Goal: Task Accomplishment & Management: Use online tool/utility

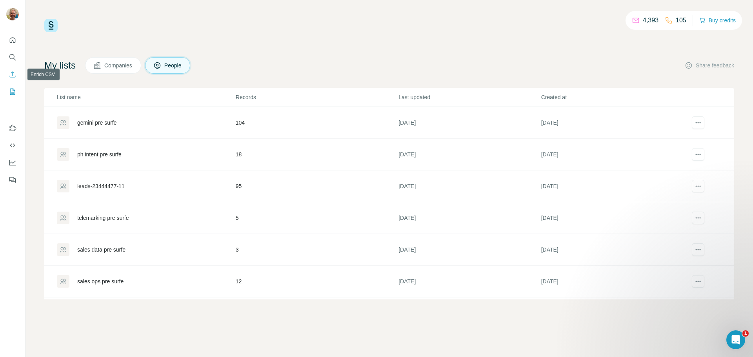
click at [12, 73] on icon "Enrich CSV" at bounding box center [13, 75] width 8 height 8
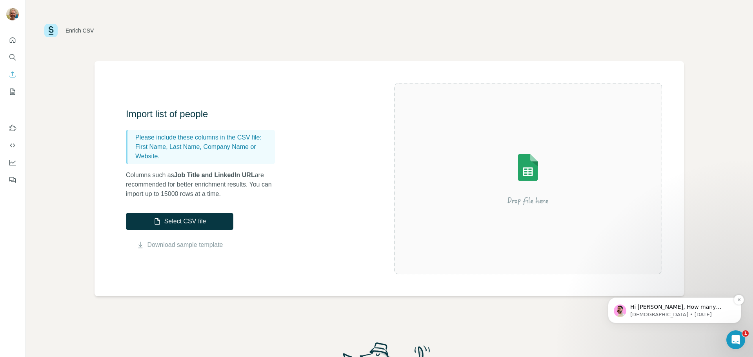
click at [717, 310] on p "Hi [PERSON_NAME], How many users do you have with these invalid numbers? is thi…" at bounding box center [680, 308] width 101 height 8
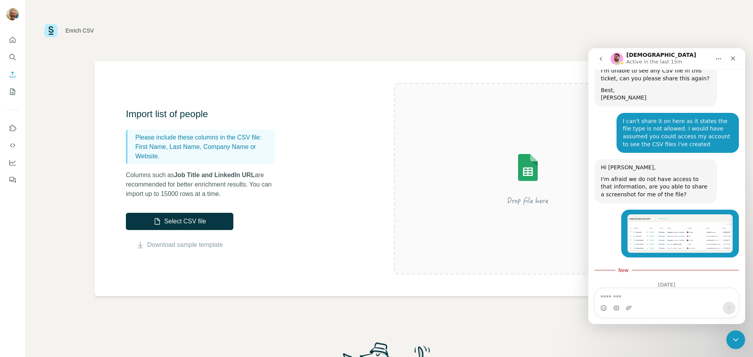
scroll to position [1546, 0]
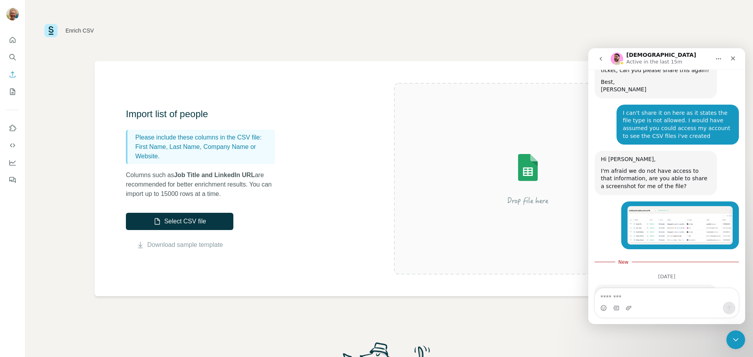
click at [657, 297] on textarea "Message…" at bounding box center [667, 295] width 144 height 13
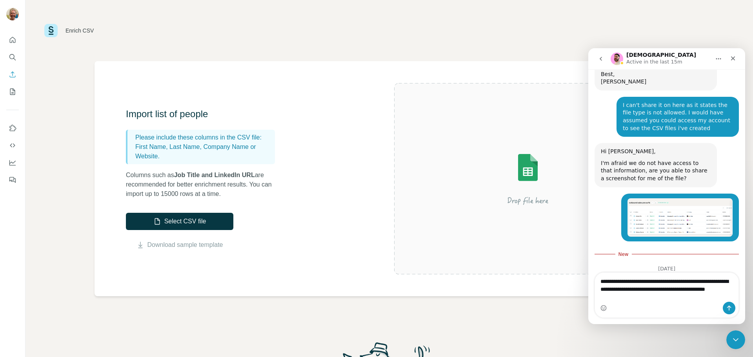
scroll to position [1562, 0]
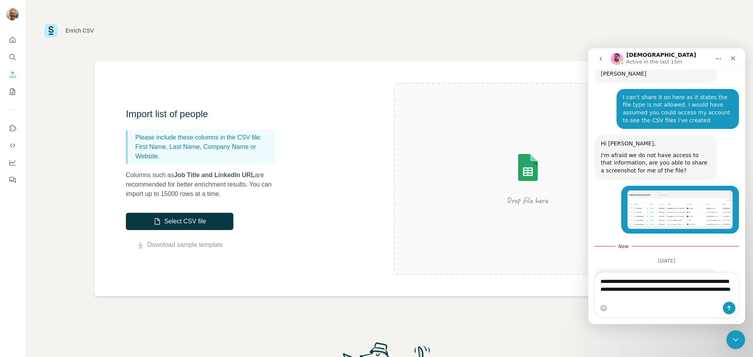
type textarea "**********"
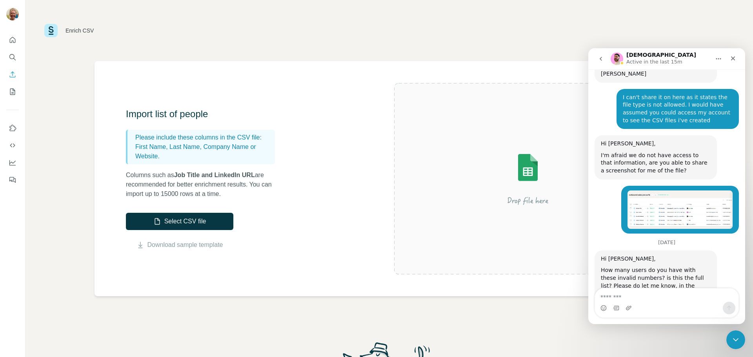
scroll to position [1577, 0]
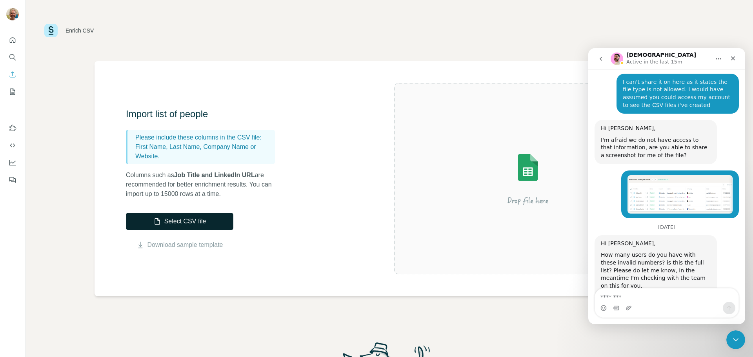
click at [146, 220] on button "Select CSV file" at bounding box center [179, 221] width 107 height 17
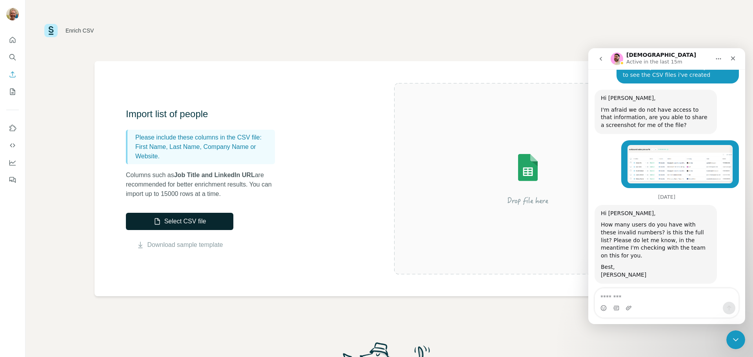
scroll to position [1635, 0]
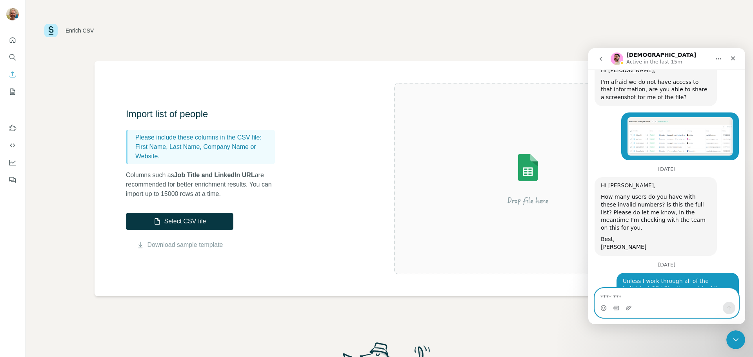
click at [665, 295] on textarea "Message…" at bounding box center [667, 295] width 144 height 13
type textarea "*********"
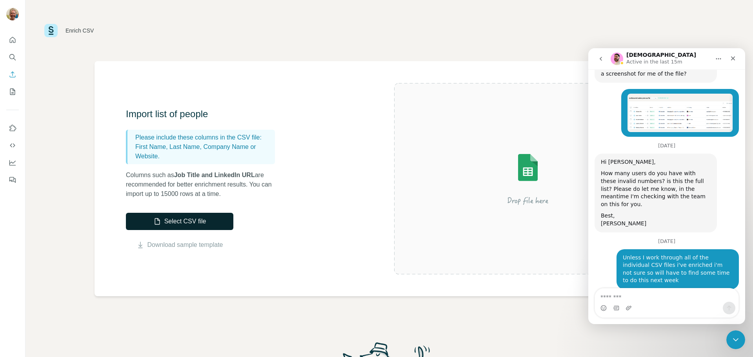
click at [197, 225] on button "Select CSV file" at bounding box center [179, 221] width 107 height 17
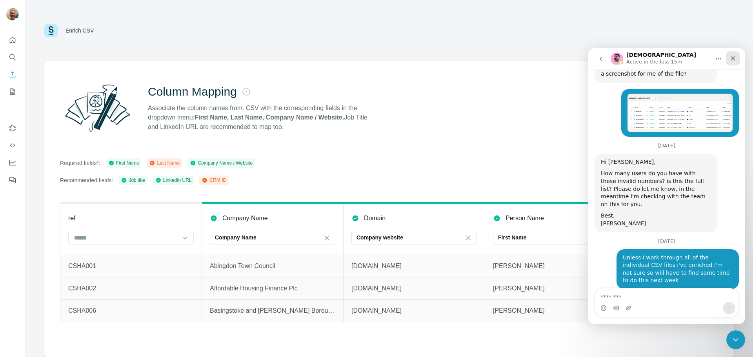
click at [737, 58] on div "Close" at bounding box center [733, 58] width 14 height 14
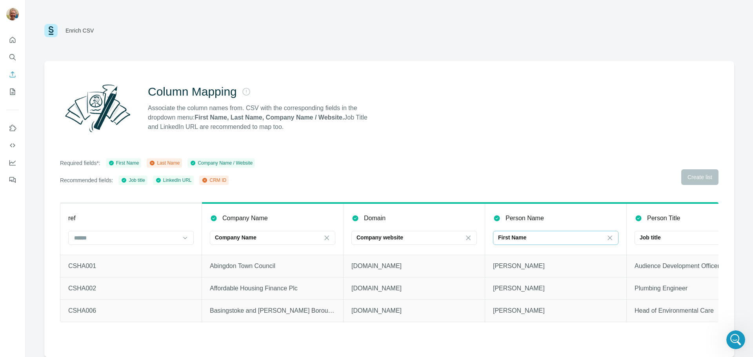
click at [614, 234] on input at bounding box center [618, 238] width 24 height 9
click at [374, 153] on div "Column Mapping Associate the column names from. CSV with the corresponding fiel…" at bounding box center [389, 209] width 690 height 296
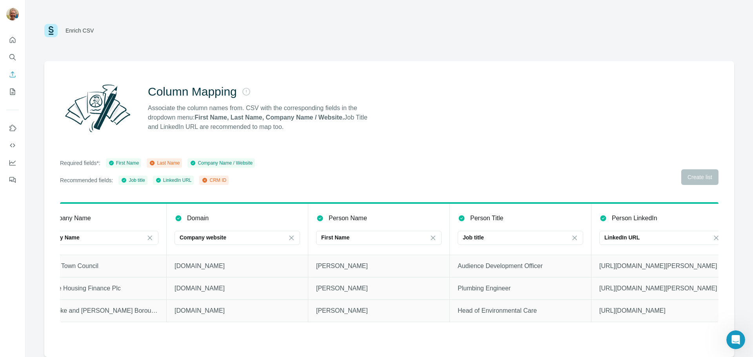
scroll to position [0, 182]
click at [431, 239] on div "First Name" at bounding box center [374, 238] width 126 height 14
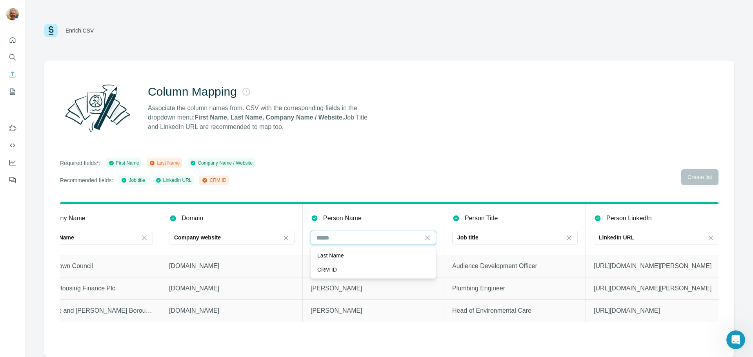
scroll to position [0, 0]
click at [392, 239] on input at bounding box center [369, 238] width 106 height 9
click at [391, 239] on div "First Name" at bounding box center [369, 238] width 106 height 8
click at [391, 237] on input at bounding box center [369, 238] width 106 height 9
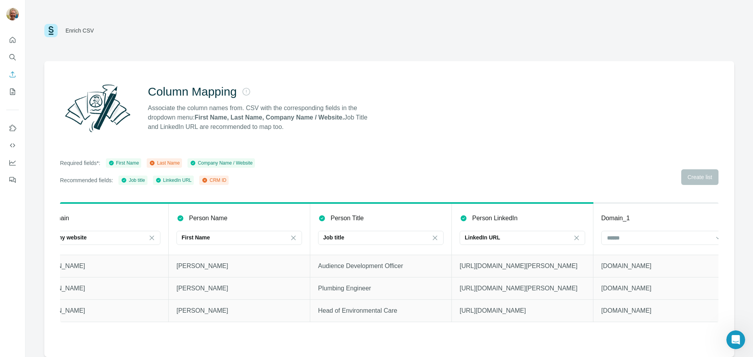
scroll to position [0, 317]
click at [16, 73] on icon "Enrich CSV" at bounding box center [13, 75] width 8 height 8
click at [14, 43] on icon "Quick start" at bounding box center [13, 40] width 6 height 6
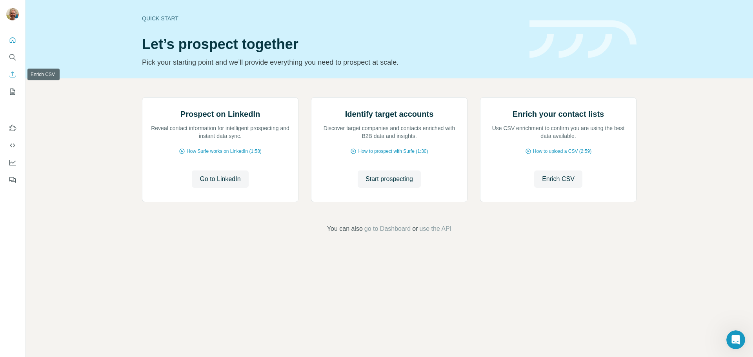
click at [12, 69] on button "Enrich CSV" at bounding box center [12, 74] width 13 height 14
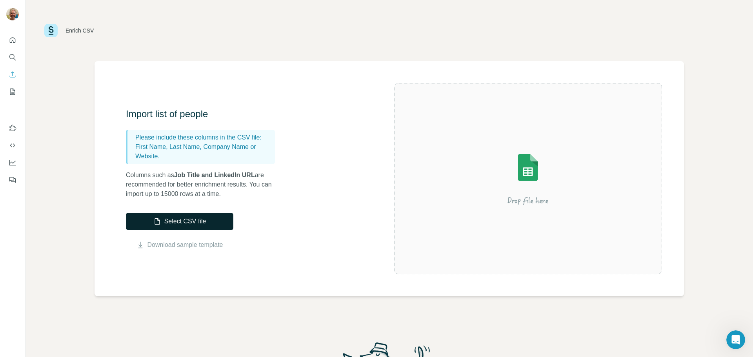
click at [206, 218] on button "Select CSV file" at bounding box center [179, 221] width 107 height 17
click at [203, 222] on button "Select CSV file" at bounding box center [179, 221] width 107 height 17
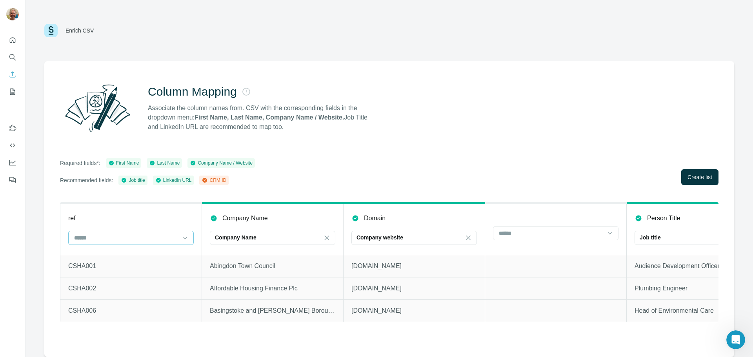
click at [162, 237] on input at bounding box center [126, 238] width 106 height 9
click at [145, 252] on div "CRM ID" at bounding box center [131, 256] width 112 height 8
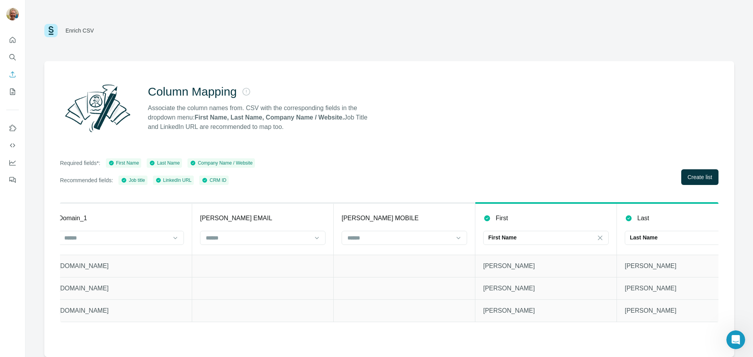
scroll to position [0, 900]
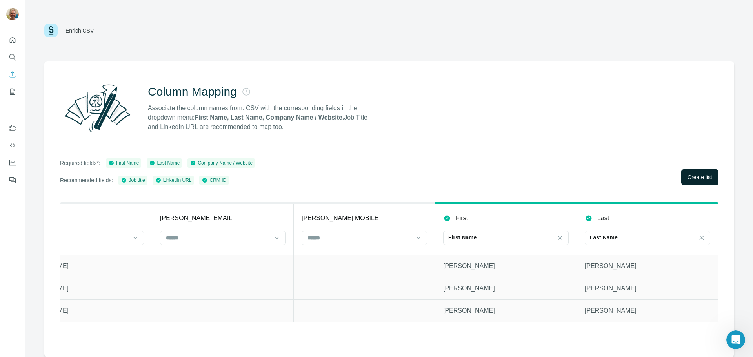
click at [703, 176] on span "Create list" at bounding box center [700, 177] width 25 height 8
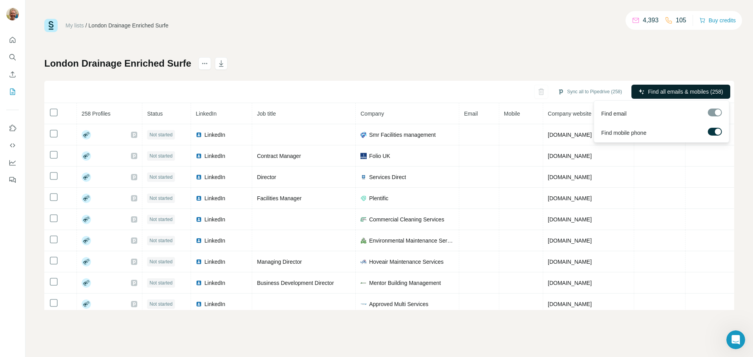
click at [661, 94] on span "Find all emails & mobiles (258)" at bounding box center [685, 92] width 75 height 8
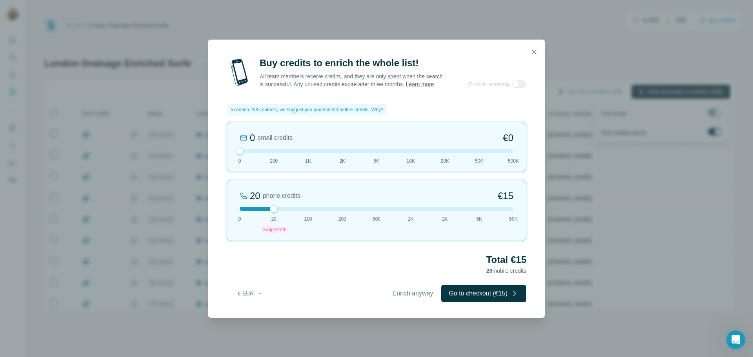
click at [394, 299] on span "Enrich anyway" at bounding box center [413, 293] width 41 height 9
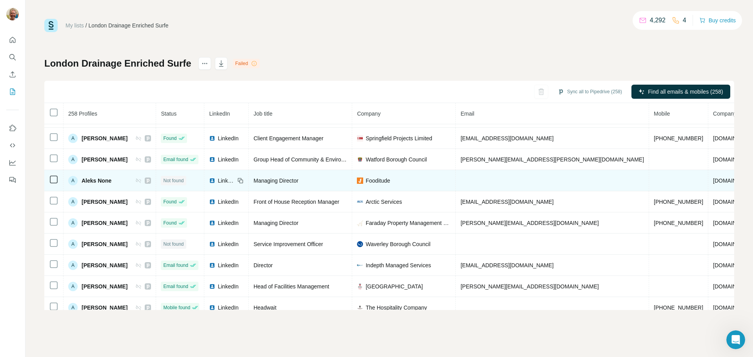
scroll to position [471, 0]
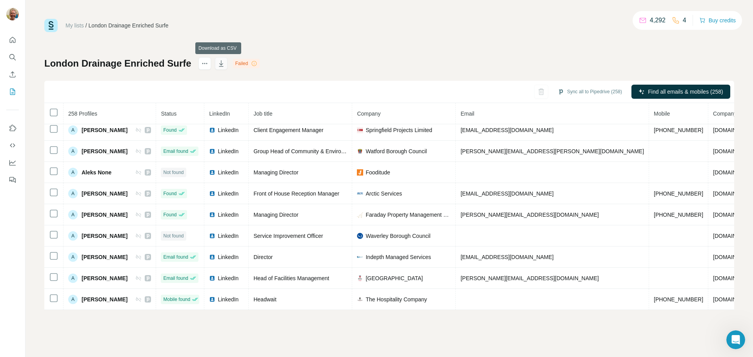
click at [217, 63] on icon "button" at bounding box center [221, 64] width 8 height 8
